Goal: Information Seeking & Learning: Compare options

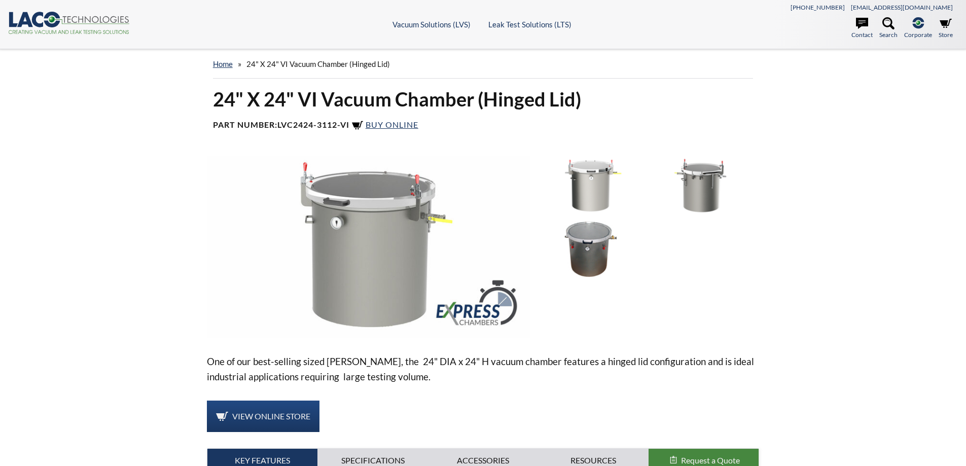
select select "Language Translate Widget"
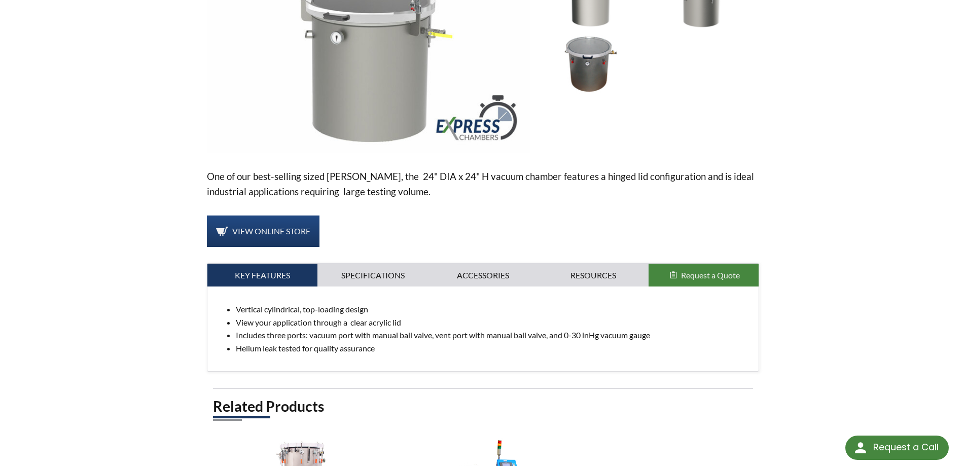
scroll to position [152, 0]
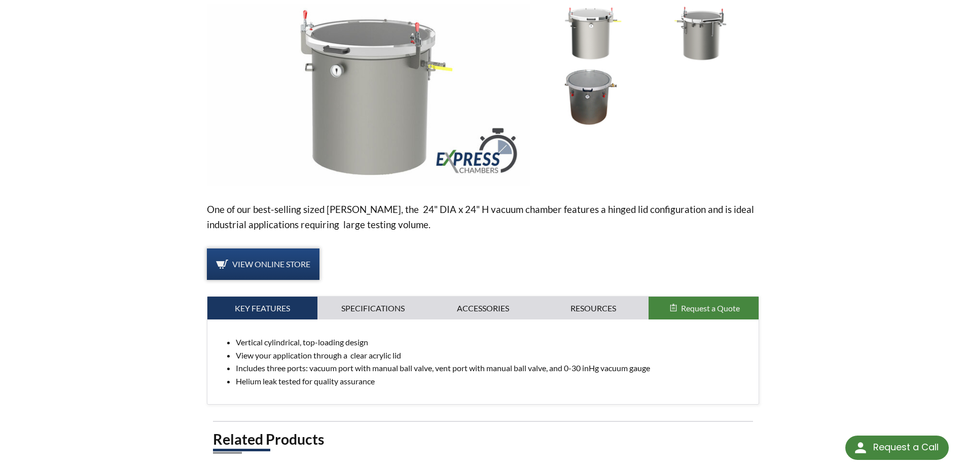
click at [293, 251] on link "View Online Store" at bounding box center [263, 264] width 113 height 31
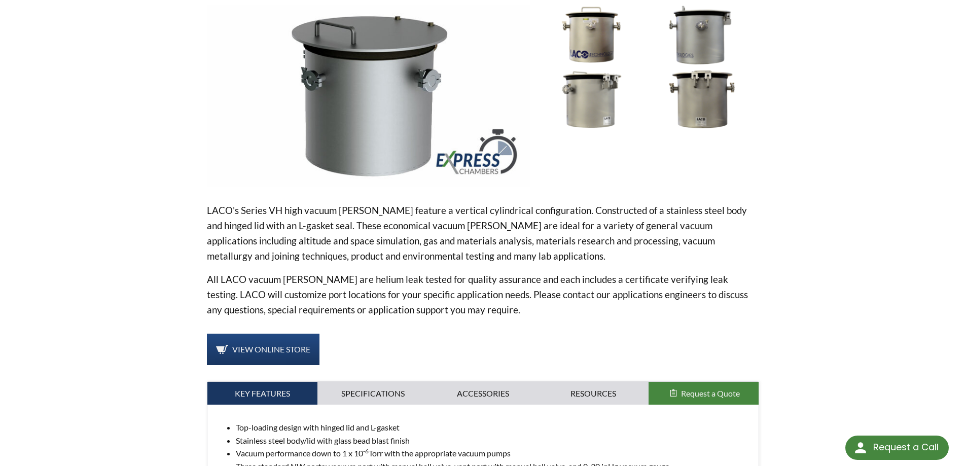
scroll to position [152, 0]
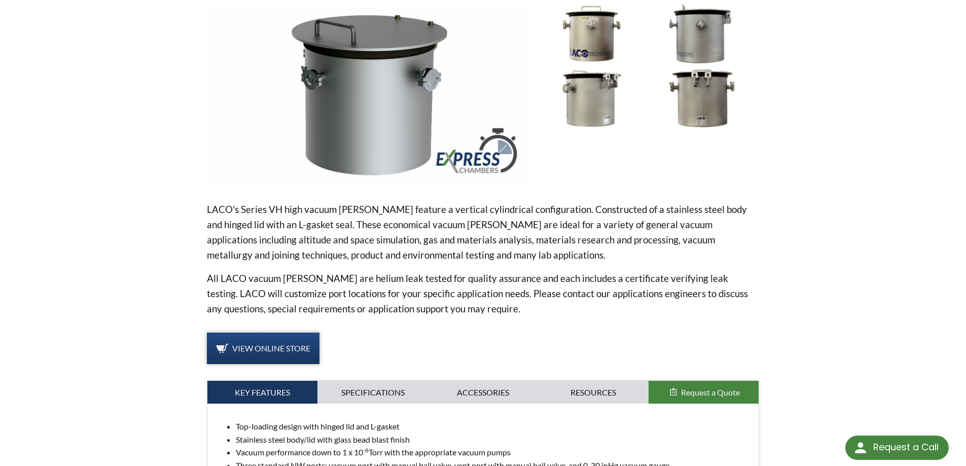
click at [300, 346] on span "View Online Store" at bounding box center [271, 348] width 78 height 10
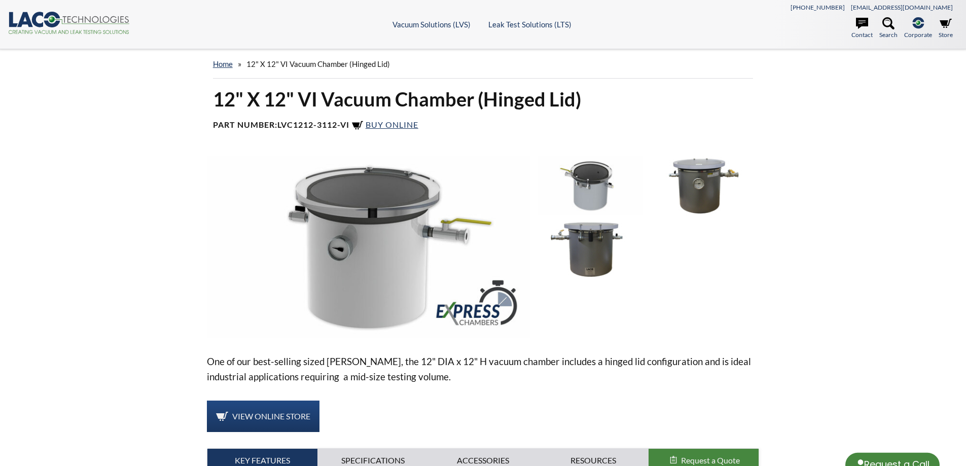
select select "Language Translate Widget"
